Goal: Task Accomplishment & Management: Use online tool/utility

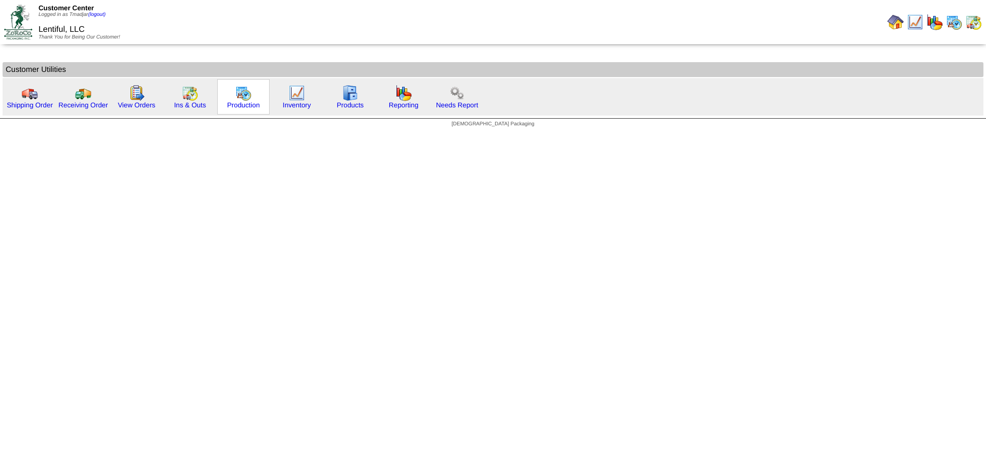
click at [240, 92] on img at bounding box center [243, 93] width 16 height 16
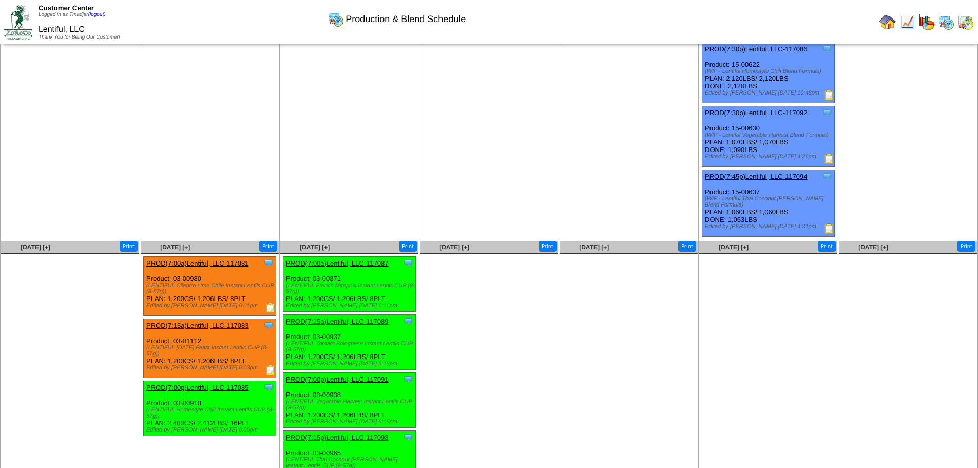
scroll to position [308, 0]
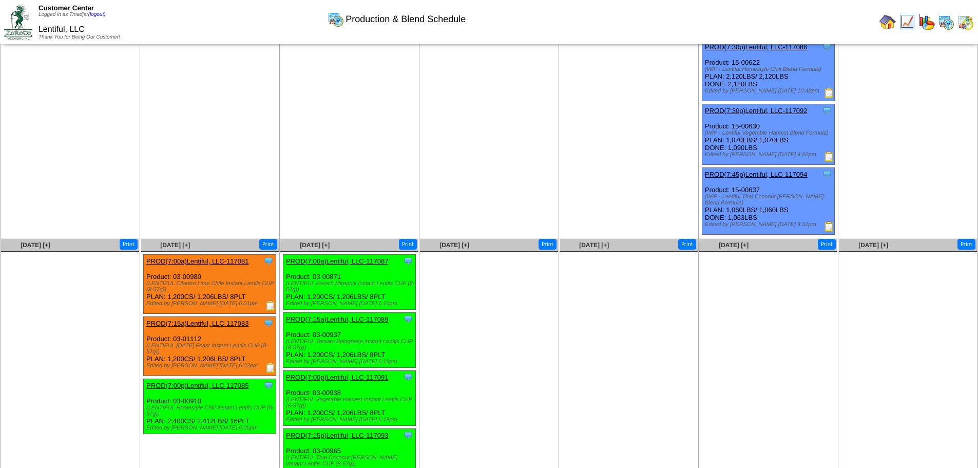
click at [271, 300] on img at bounding box center [271, 305] width 10 height 10
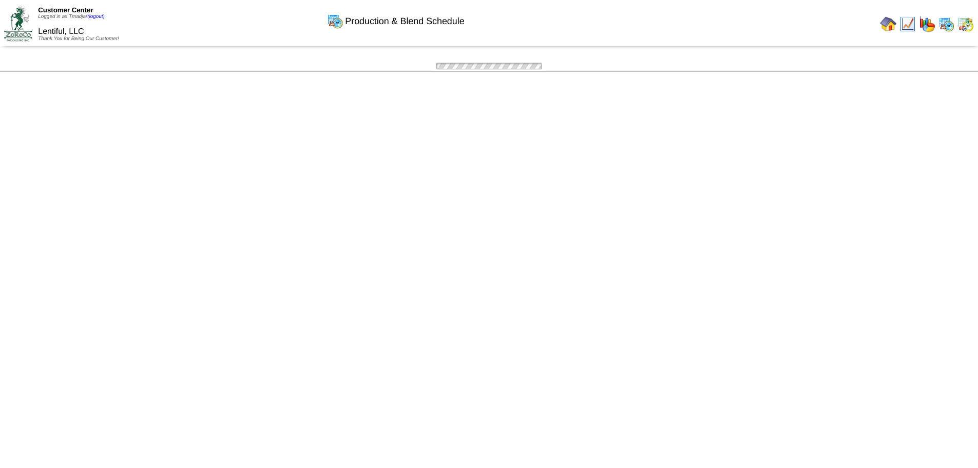
scroll to position [308, 0]
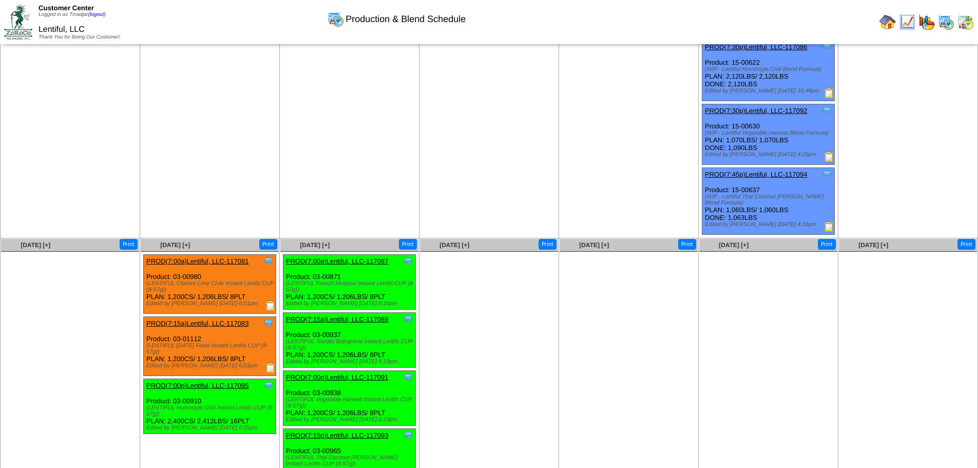
click at [274, 363] on img at bounding box center [271, 368] width 10 height 10
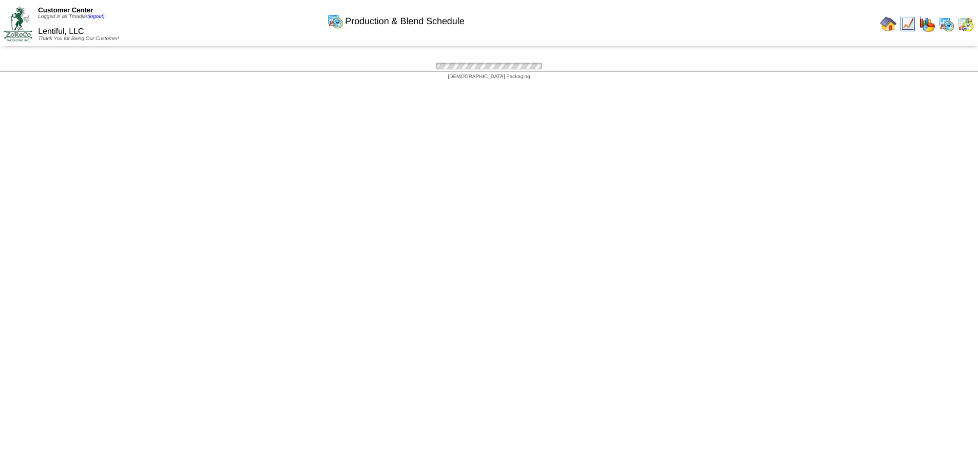
scroll to position [308, 0]
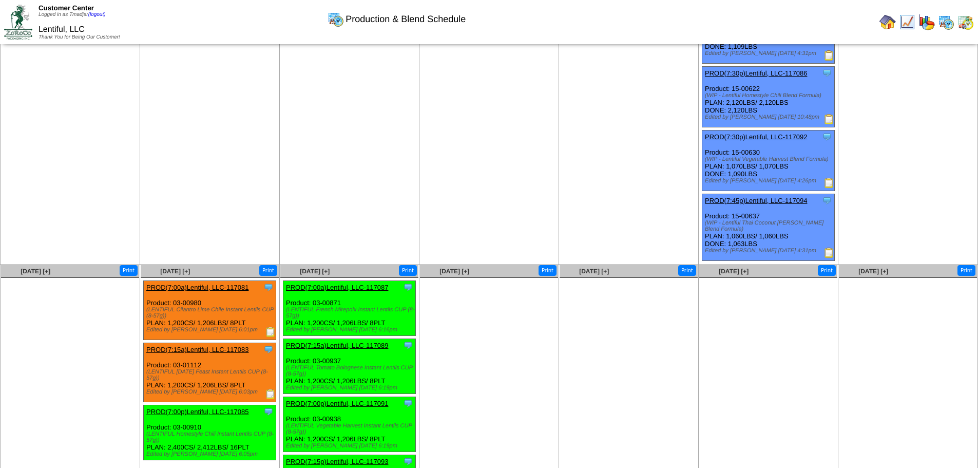
scroll to position [257, 0]
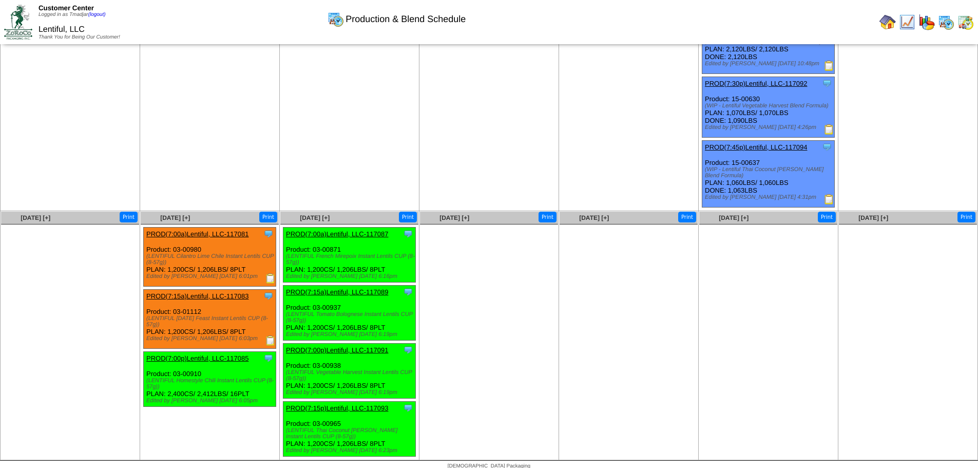
scroll to position [336, 0]
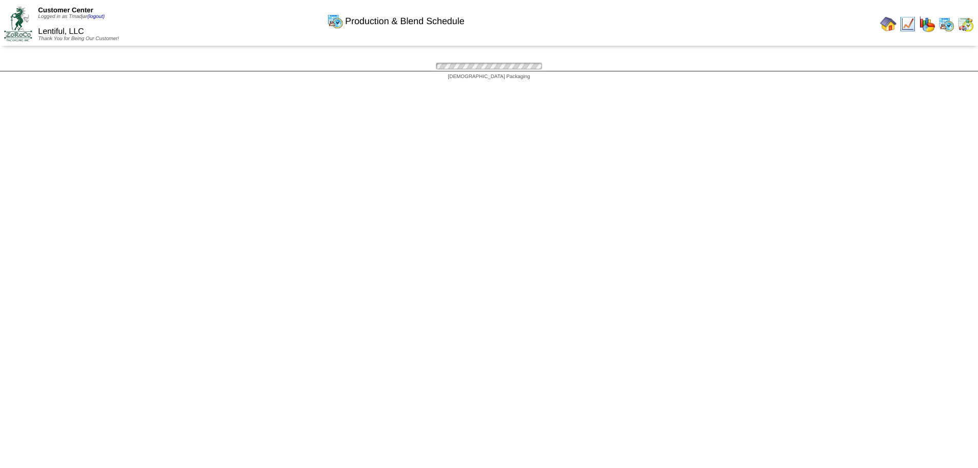
scroll to position [336, 0]
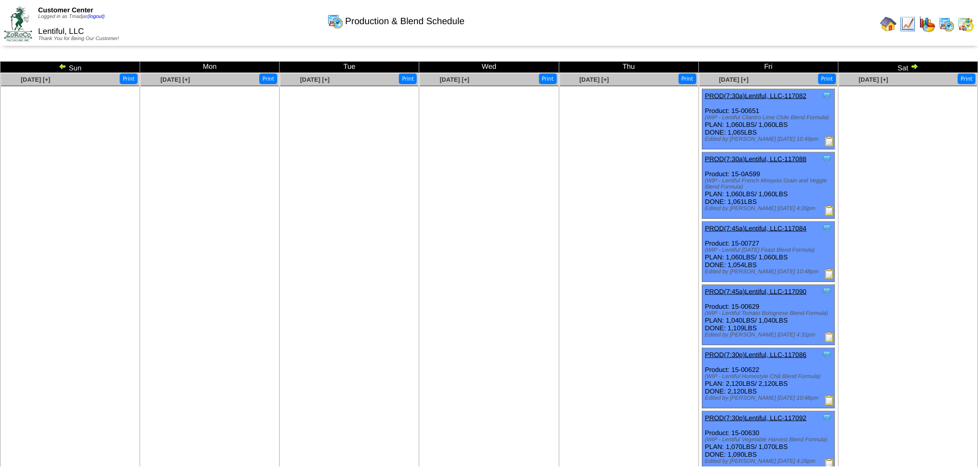
scroll to position [336, 0]
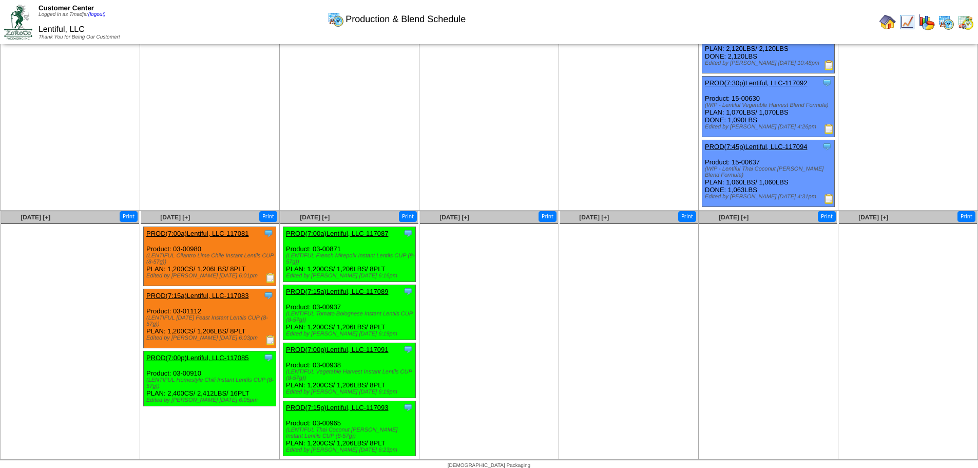
scroll to position [336, 0]
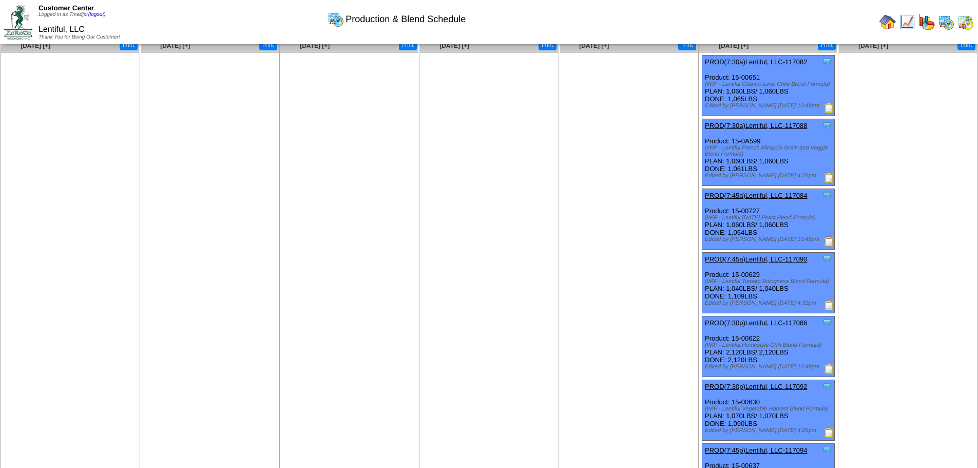
scroll to position [285, 0]
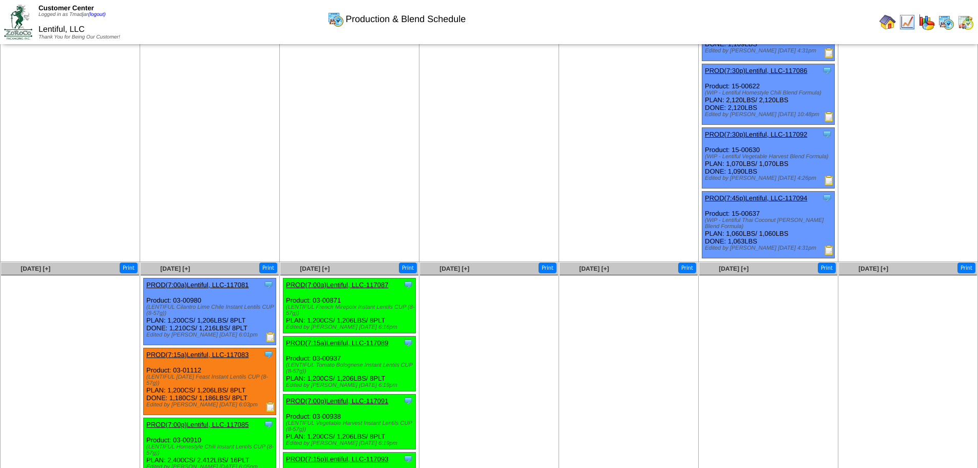
click at [268, 332] on img at bounding box center [271, 337] width 10 height 10
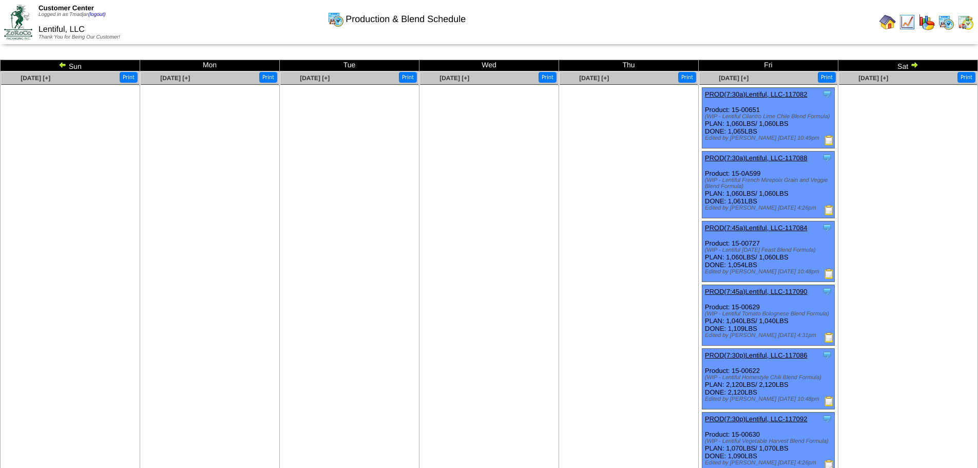
click at [829, 140] on img at bounding box center [829, 140] width 10 height 10
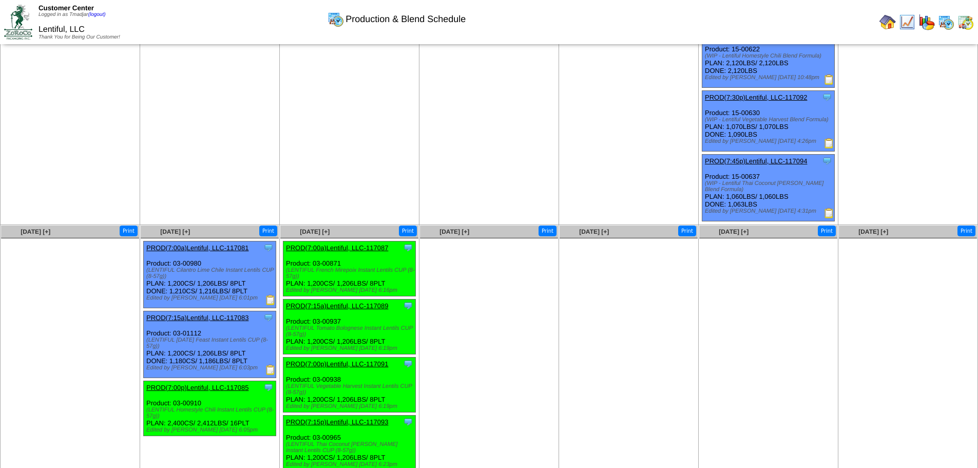
scroll to position [336, 0]
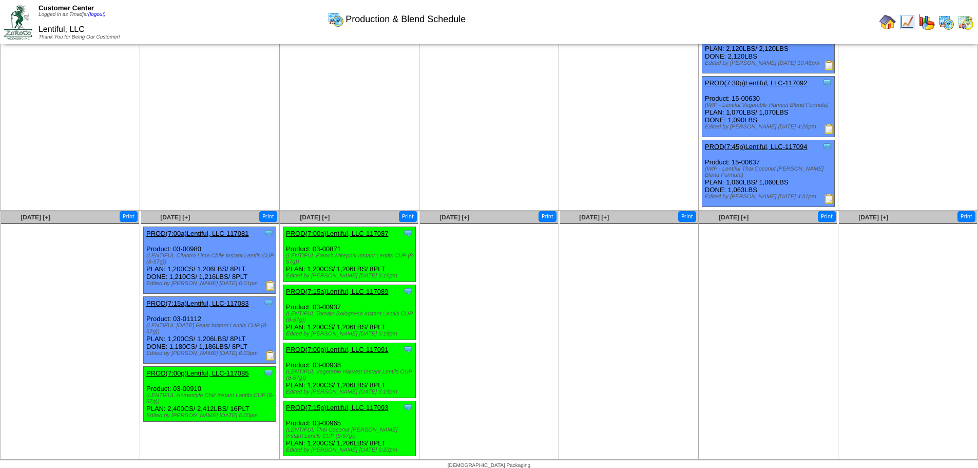
click at [267, 350] on img at bounding box center [271, 355] width 10 height 10
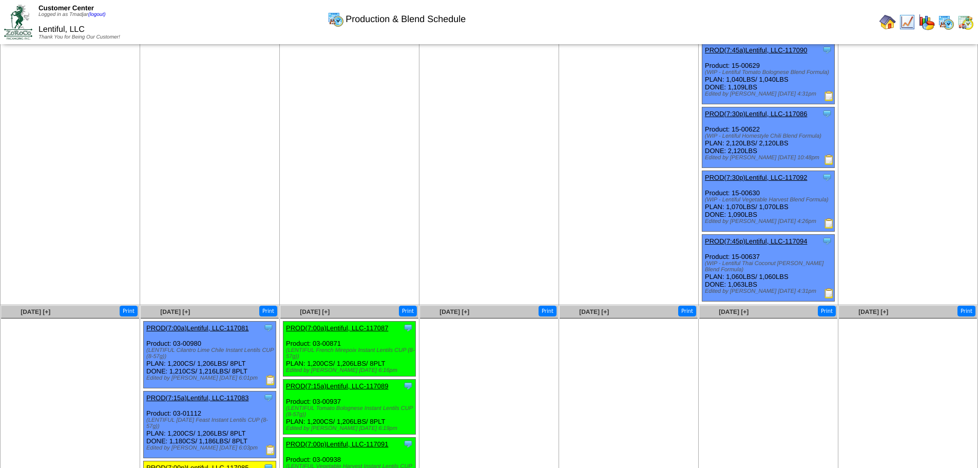
scroll to position [182, 0]
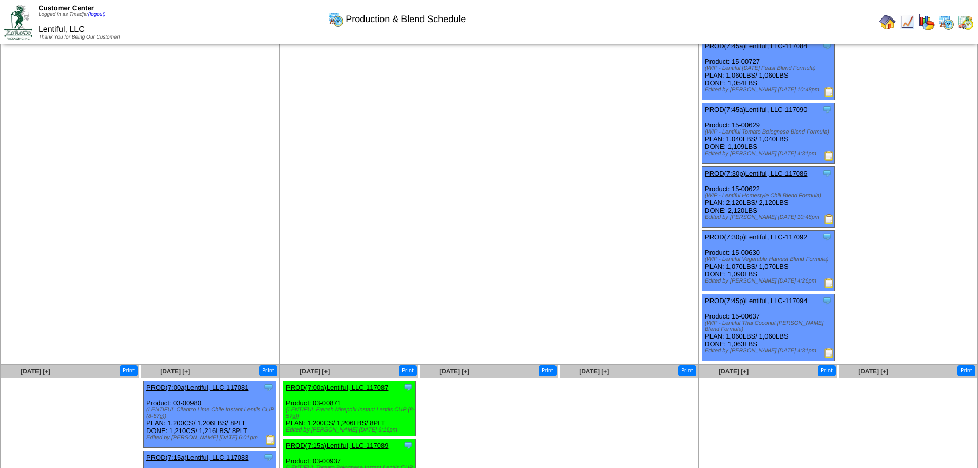
click at [830, 89] on img at bounding box center [829, 92] width 10 height 10
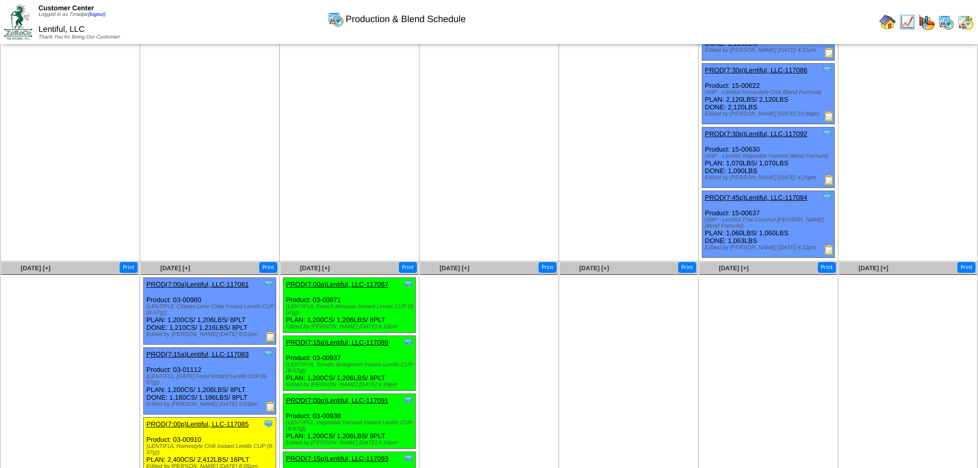
scroll to position [285, 0]
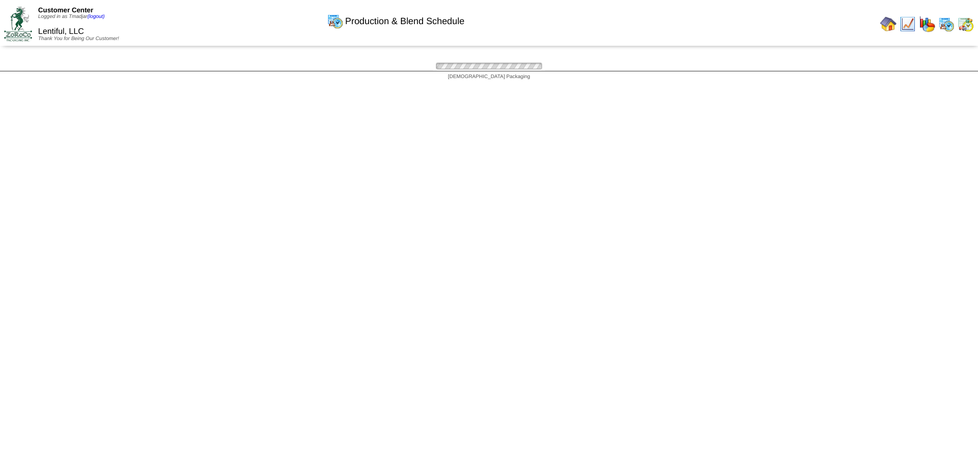
scroll to position [336, 0]
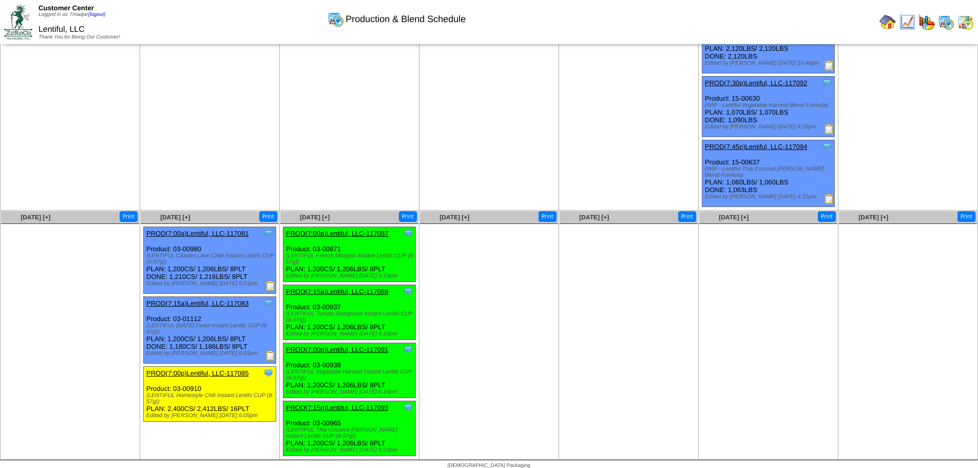
drag, startPoint x: 92, startPoint y: 312, endPoint x: 91, endPoint y: 172, distance: 140.2
click at [92, 311] on ul at bounding box center [70, 301] width 138 height 154
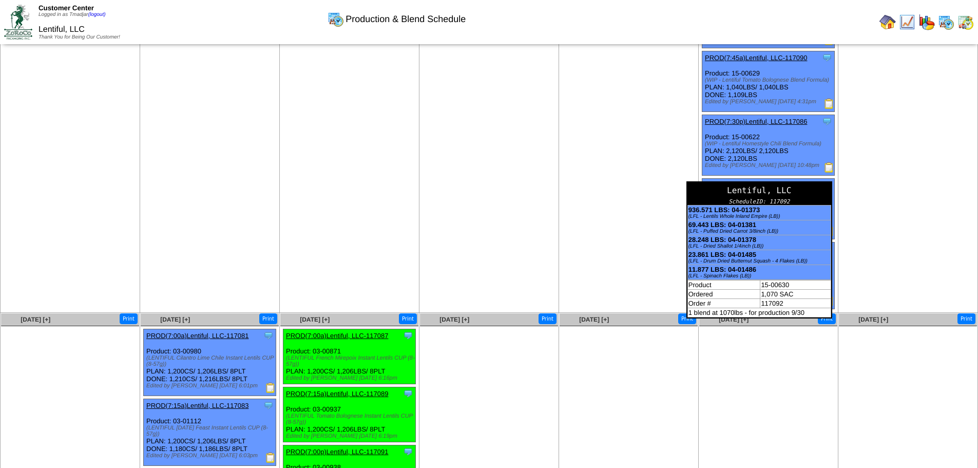
scroll to position [336, 0]
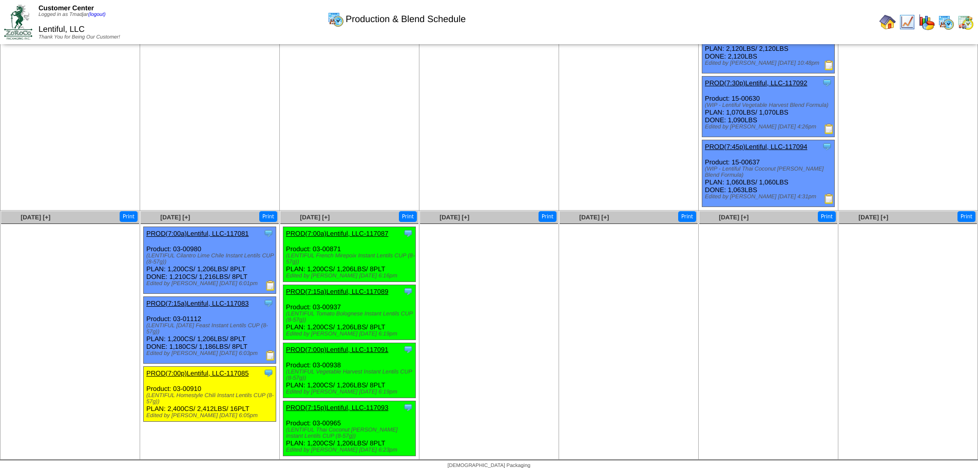
click at [972, 27] on img at bounding box center [966, 22] width 16 height 16
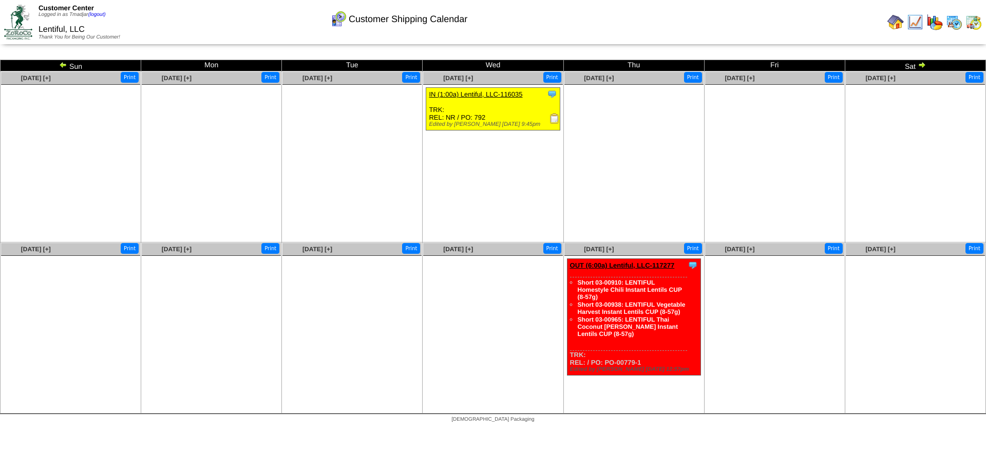
click at [920, 64] on img at bounding box center [922, 65] width 8 height 8
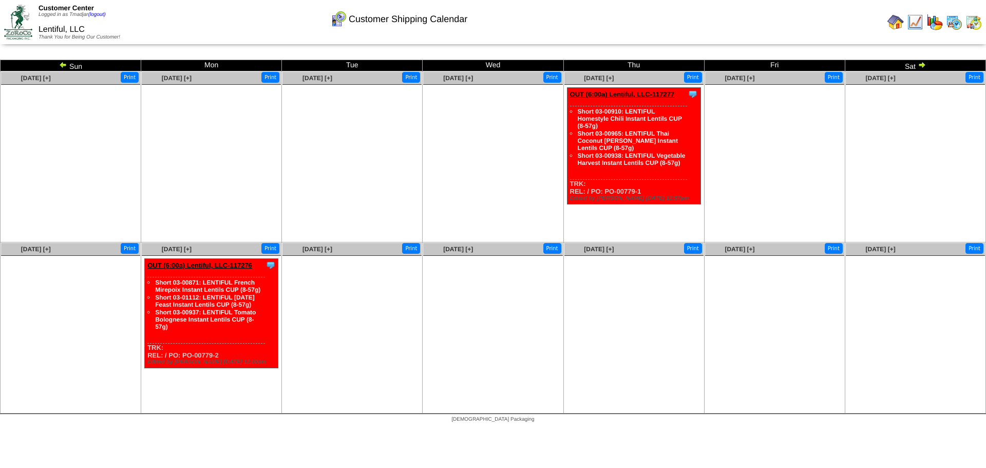
click at [66, 61] on img at bounding box center [63, 65] width 8 height 8
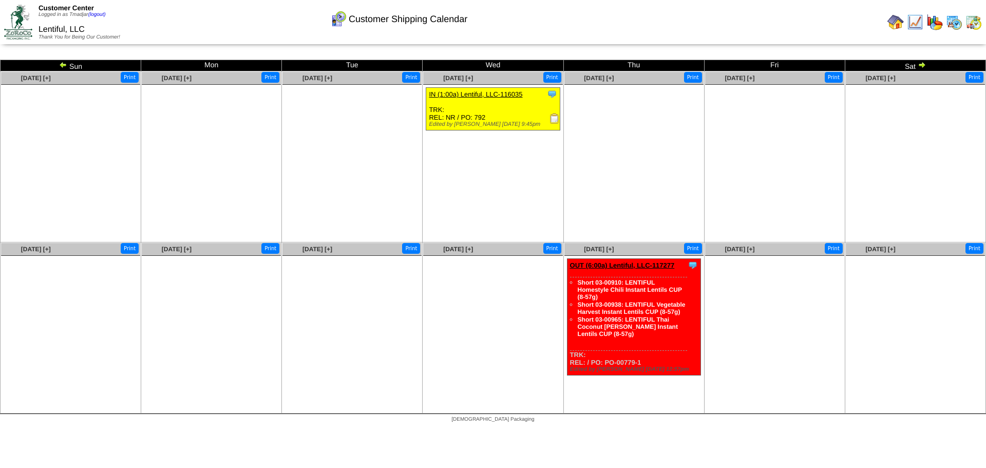
click at [952, 20] on img at bounding box center [954, 22] width 16 height 16
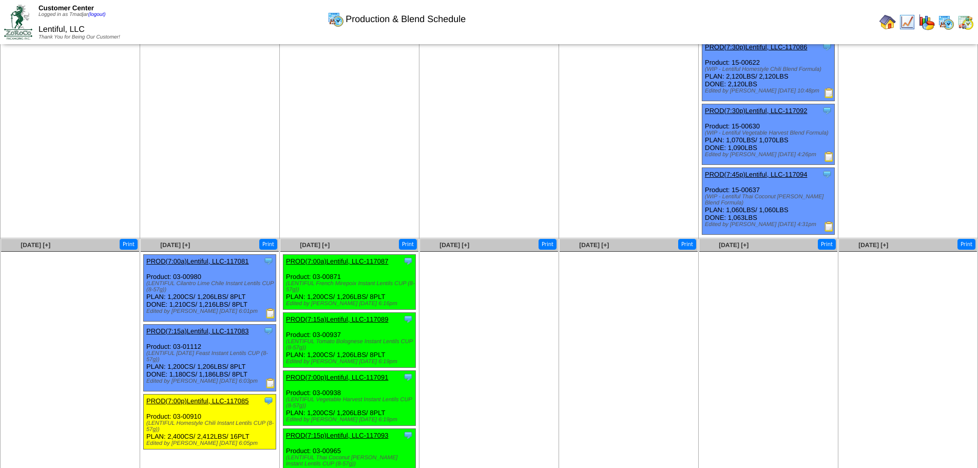
scroll to position [336, 0]
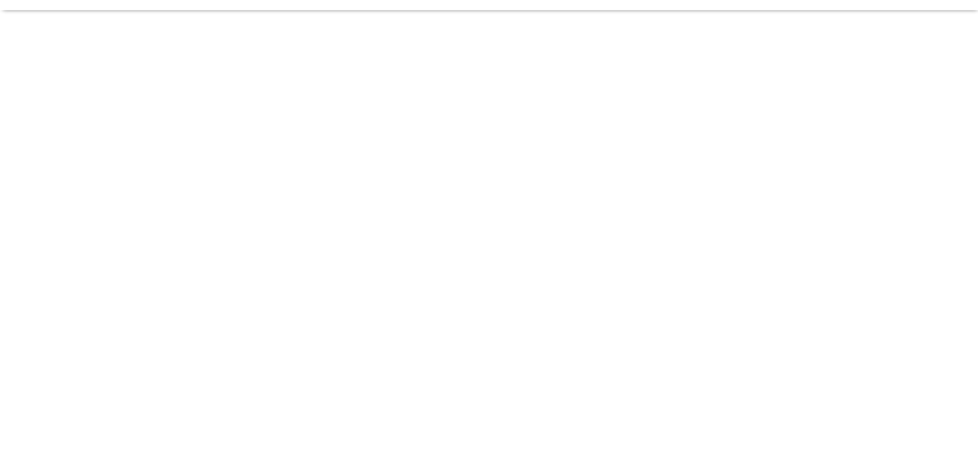
scroll to position [336, 0]
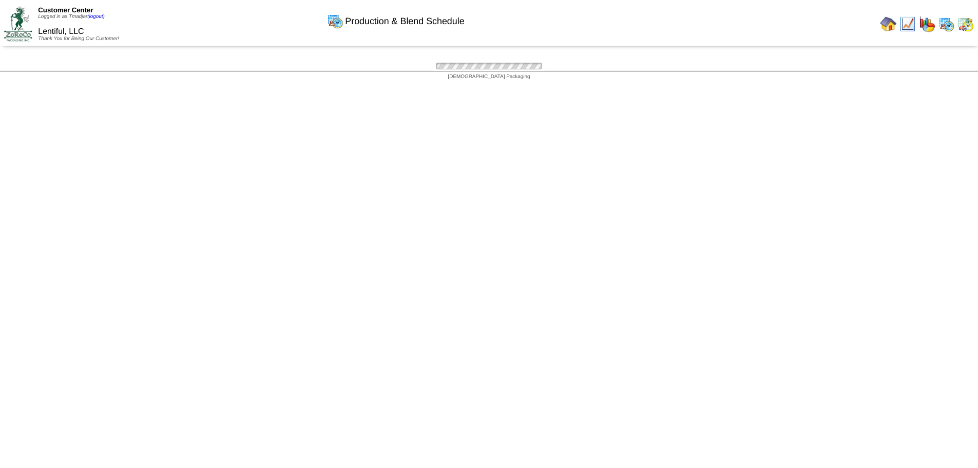
scroll to position [336, 0]
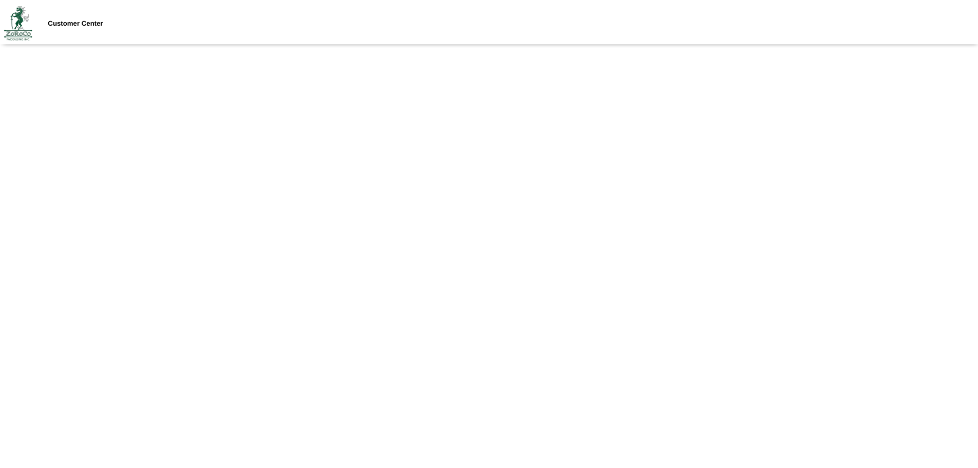
scroll to position [336, 0]
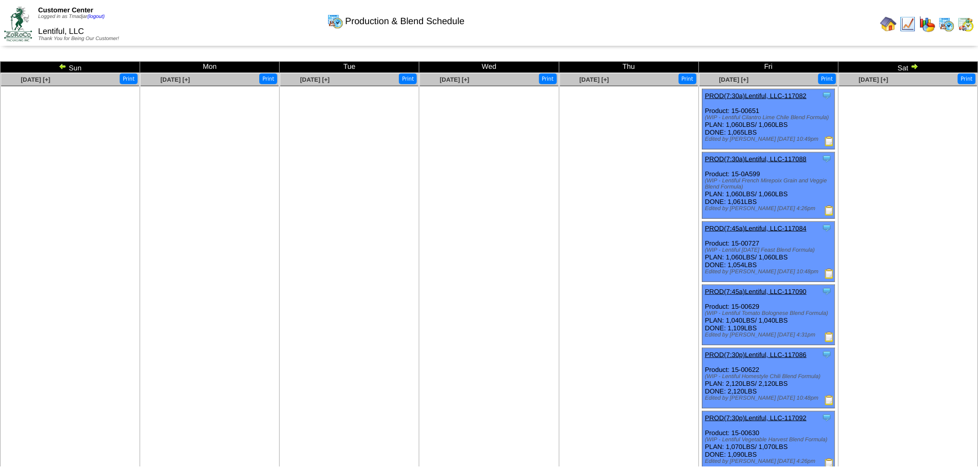
scroll to position [336, 0]
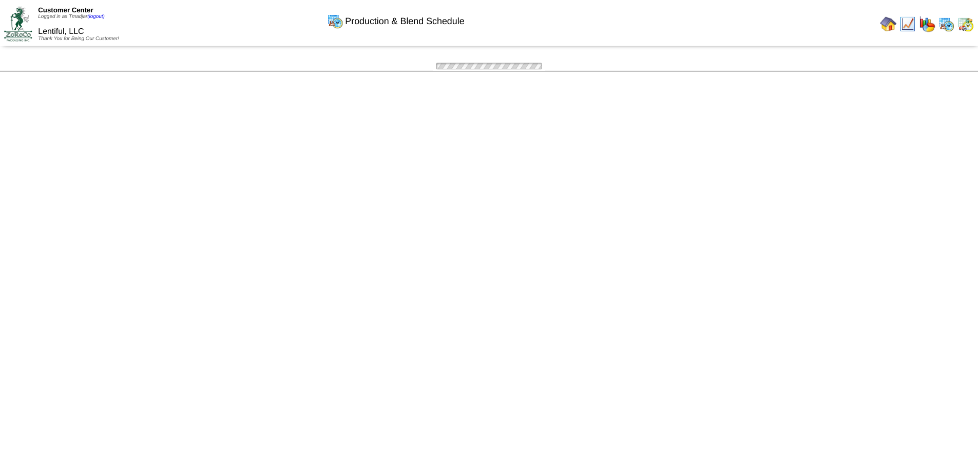
scroll to position [336, 0]
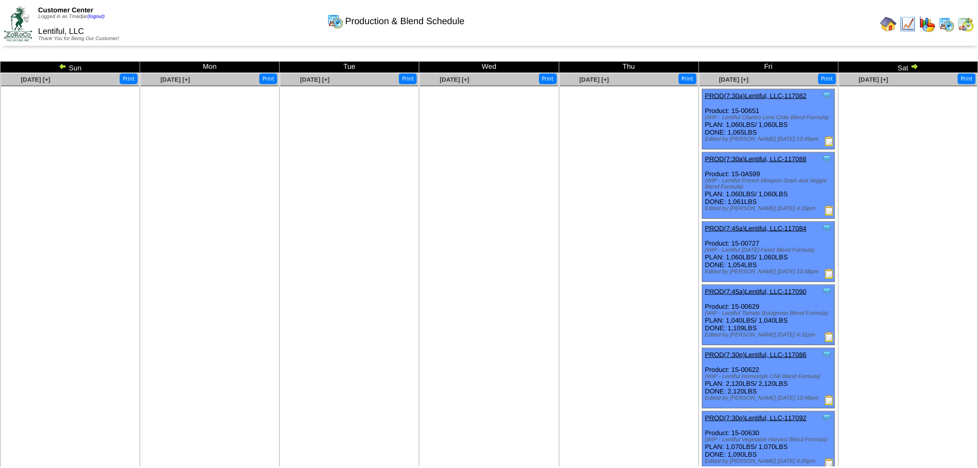
scroll to position [336, 0]
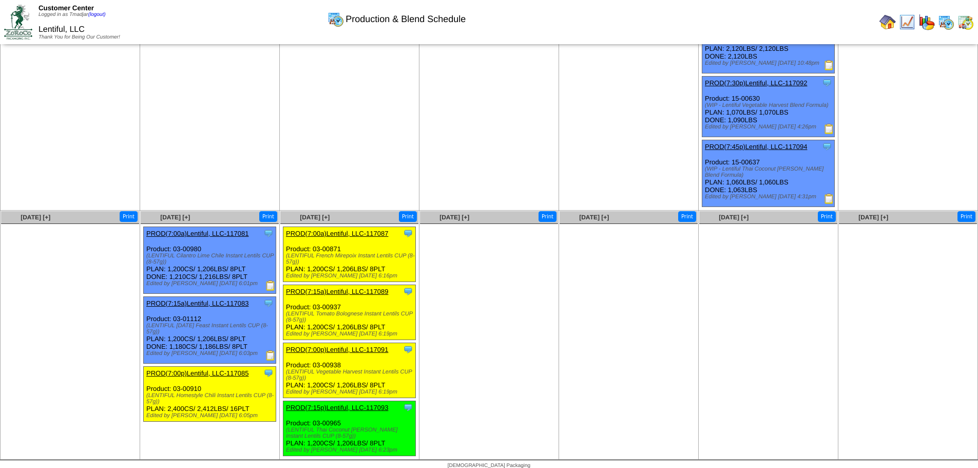
scroll to position [336, 0]
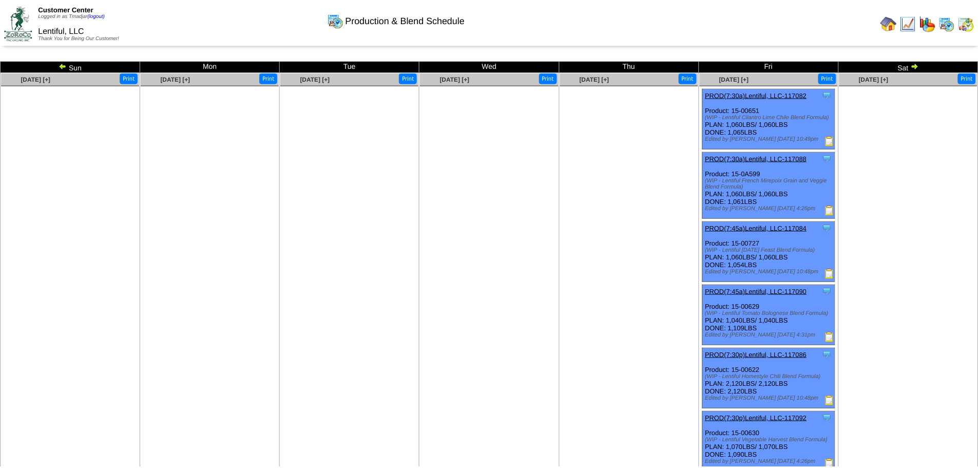
scroll to position [336, 0]
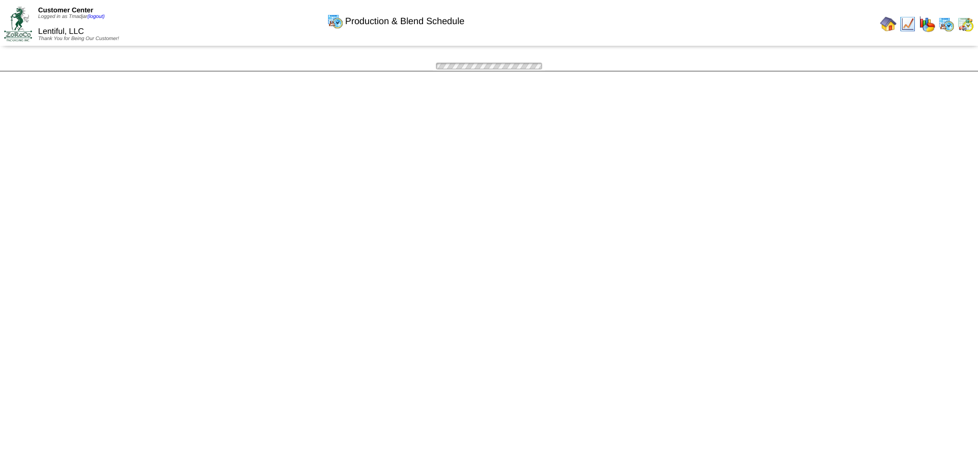
scroll to position [336, 0]
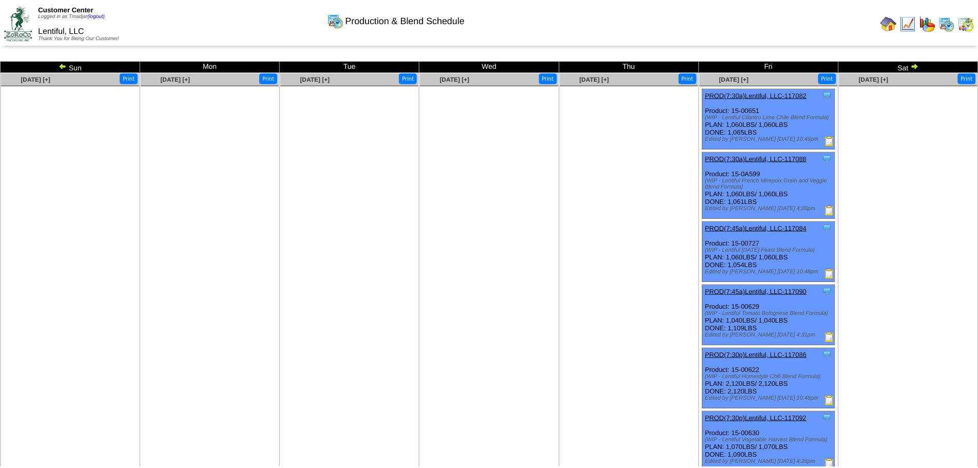
scroll to position [336, 0]
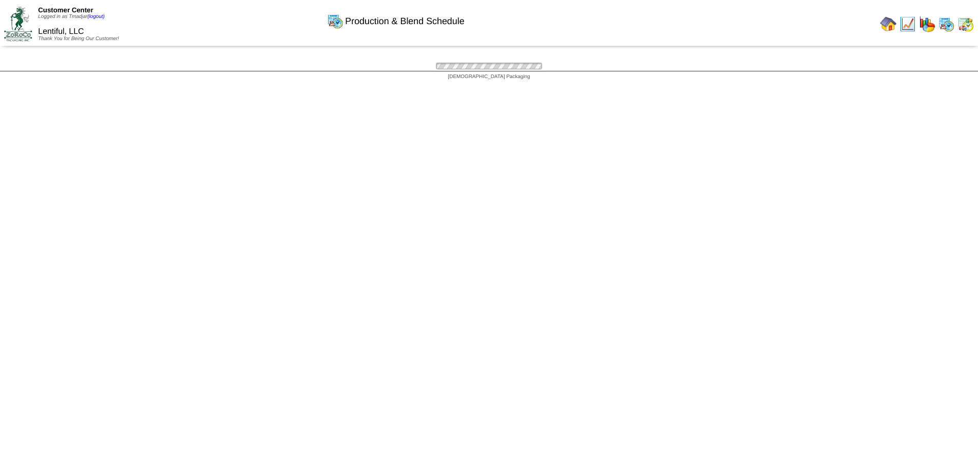
scroll to position [336, 0]
